Goal: Information Seeking & Learning: Learn about a topic

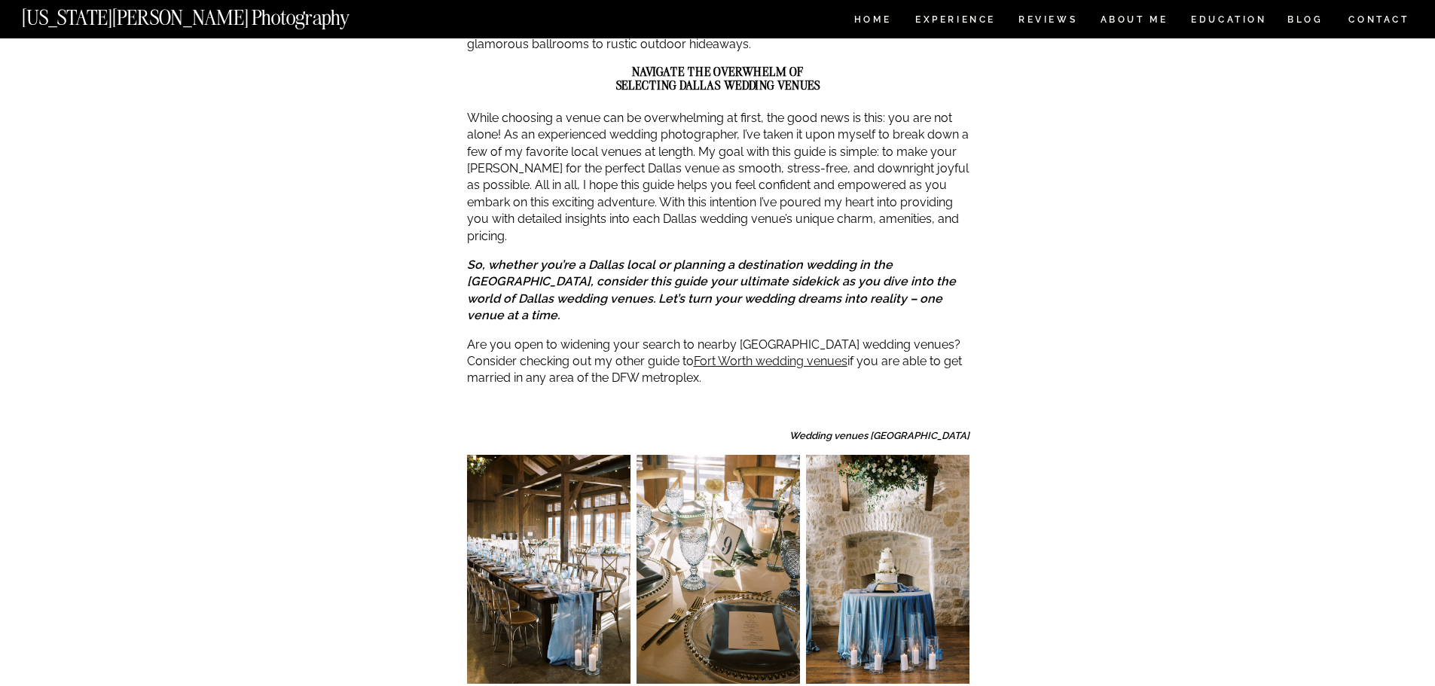
scroll to position [678, 0]
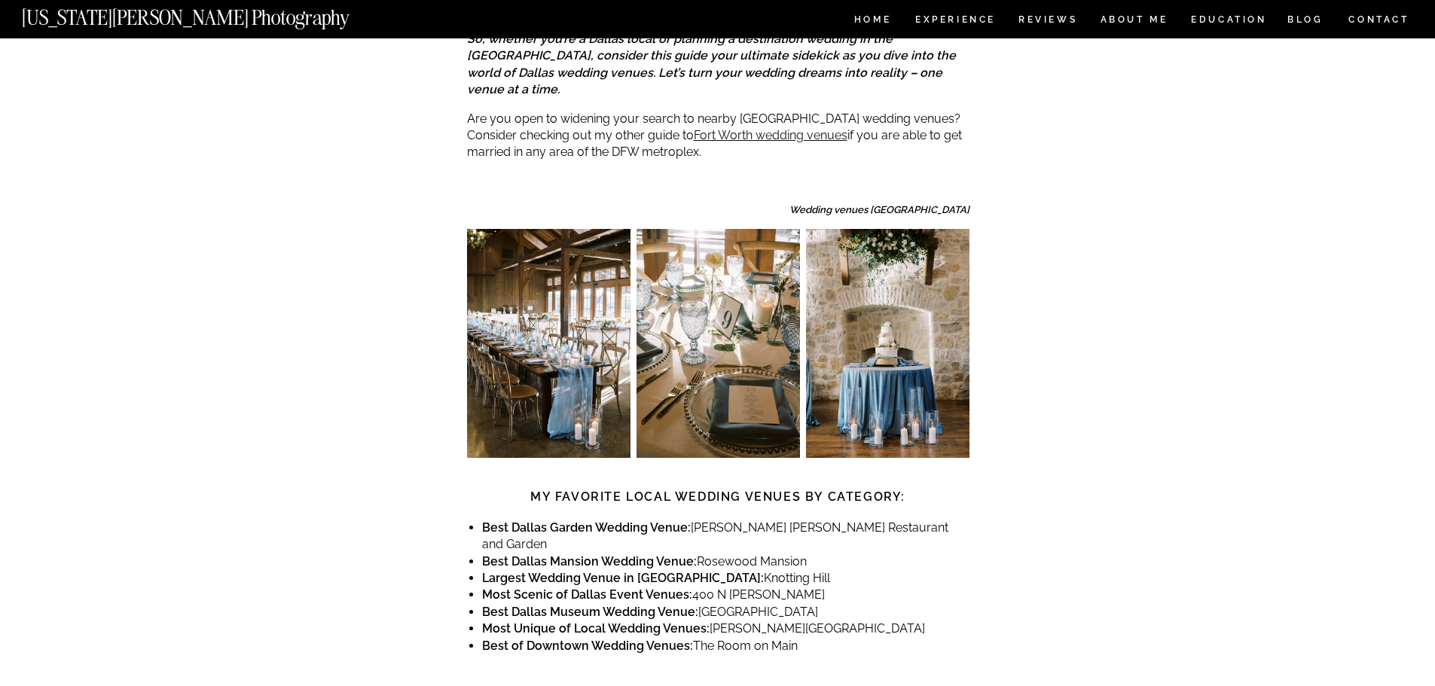
click at [695, 587] on li "Most Scenic of Dallas Event Venues: [STREET_ADDRESS][PERSON_NAME]" at bounding box center [725, 595] width 487 height 17
drag, startPoint x: 689, startPoint y: 528, endPoint x: 769, endPoint y: 529, distance: 79.9
click at [769, 587] on li "Most Scenic of Dallas Event Venues: [STREET_ADDRESS][PERSON_NAME]" at bounding box center [725, 595] width 487 height 17
copy li "400 N [PERSON_NAME]"
click at [735, 655] on div at bounding box center [718, 670] width 503 height 30
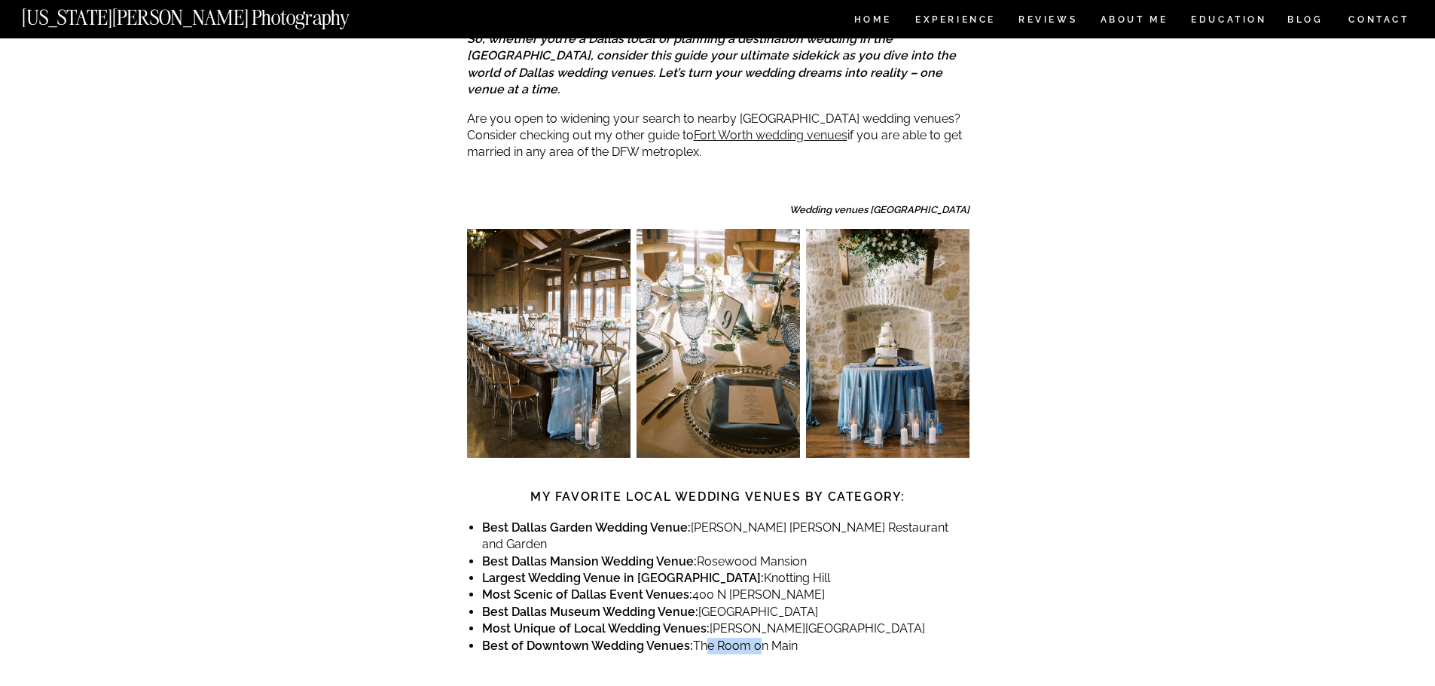
drag, startPoint x: 695, startPoint y: 576, endPoint x: 755, endPoint y: 581, distance: 60.4
click at [755, 638] on li "Best of Downtown Wedding Venues: The Room on Main" at bounding box center [725, 646] width 487 height 17
drag, startPoint x: 690, startPoint y: 578, endPoint x: 802, endPoint y: 592, distance: 113.2
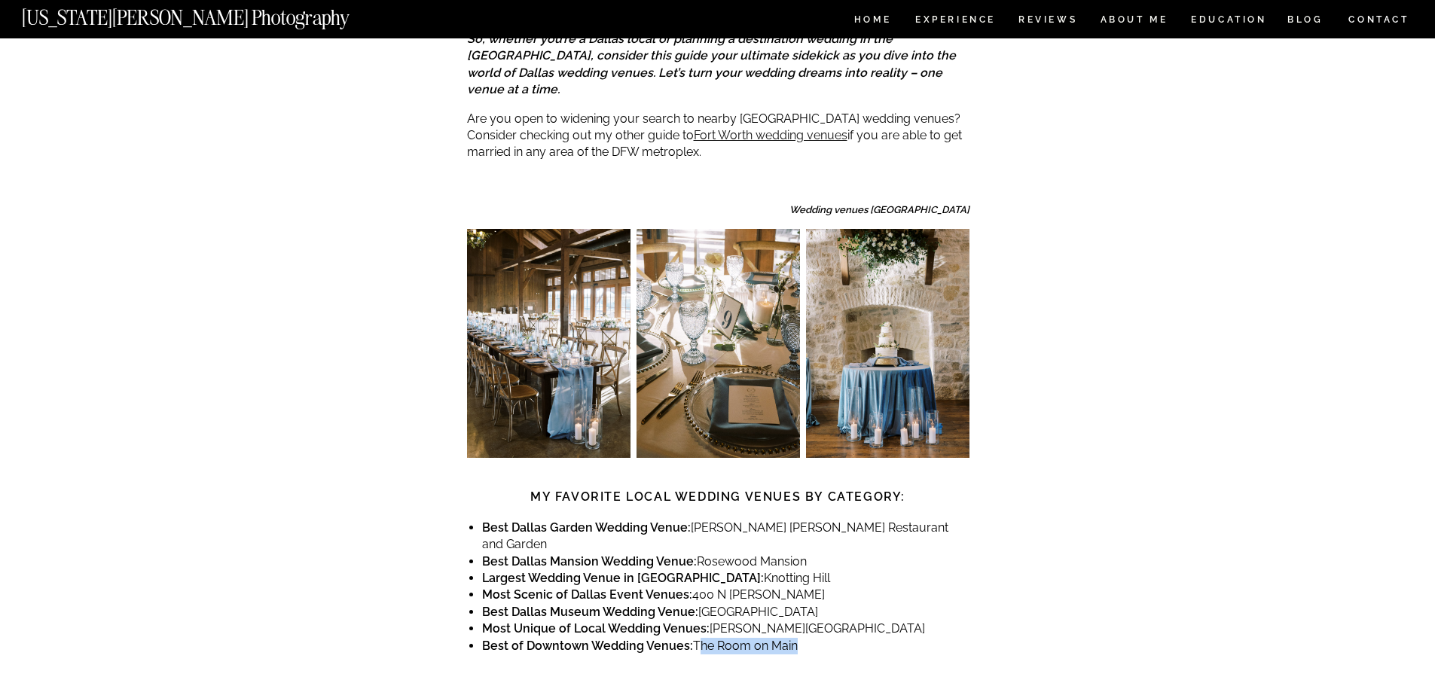
copy div "The Room on Main"
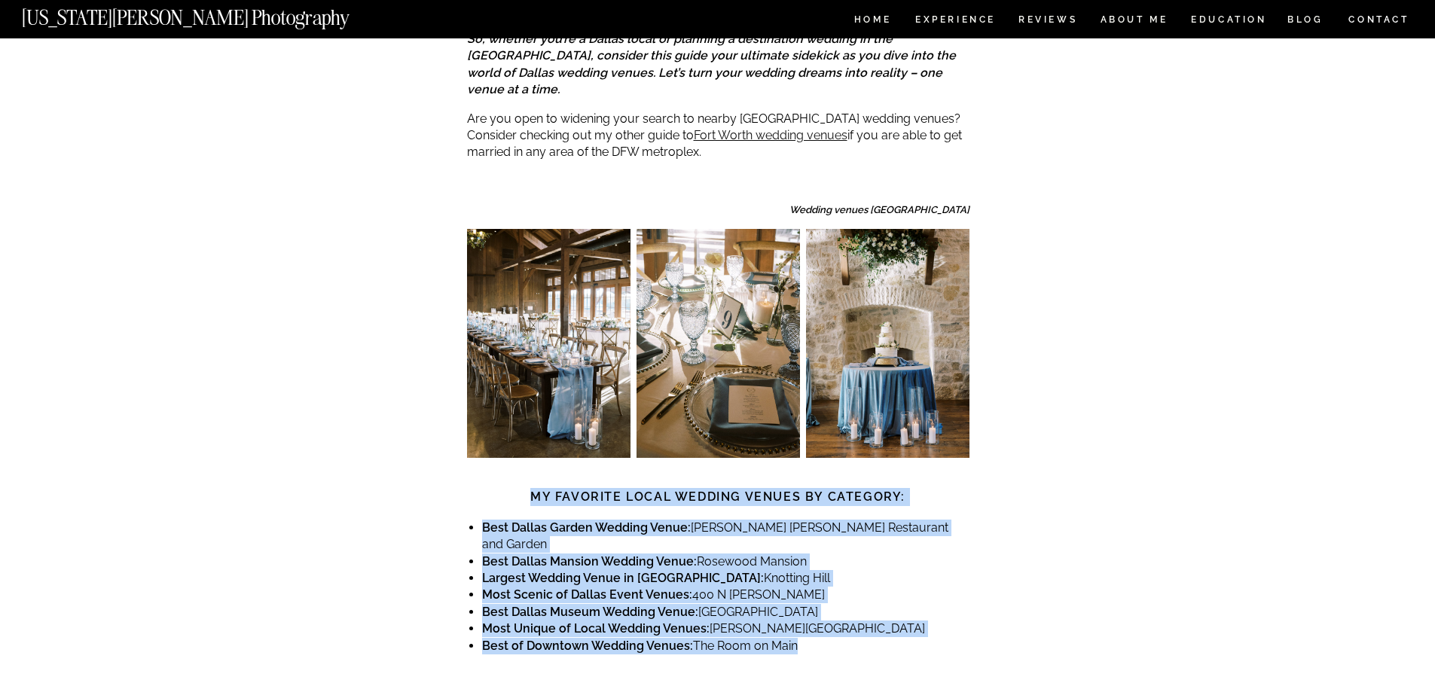
drag, startPoint x: 472, startPoint y: 440, endPoint x: 818, endPoint y: 600, distance: 381.9
copy div "My Favorite Local Wedding Venues by Category: Best Dallas Garden Wedding Venue:…"
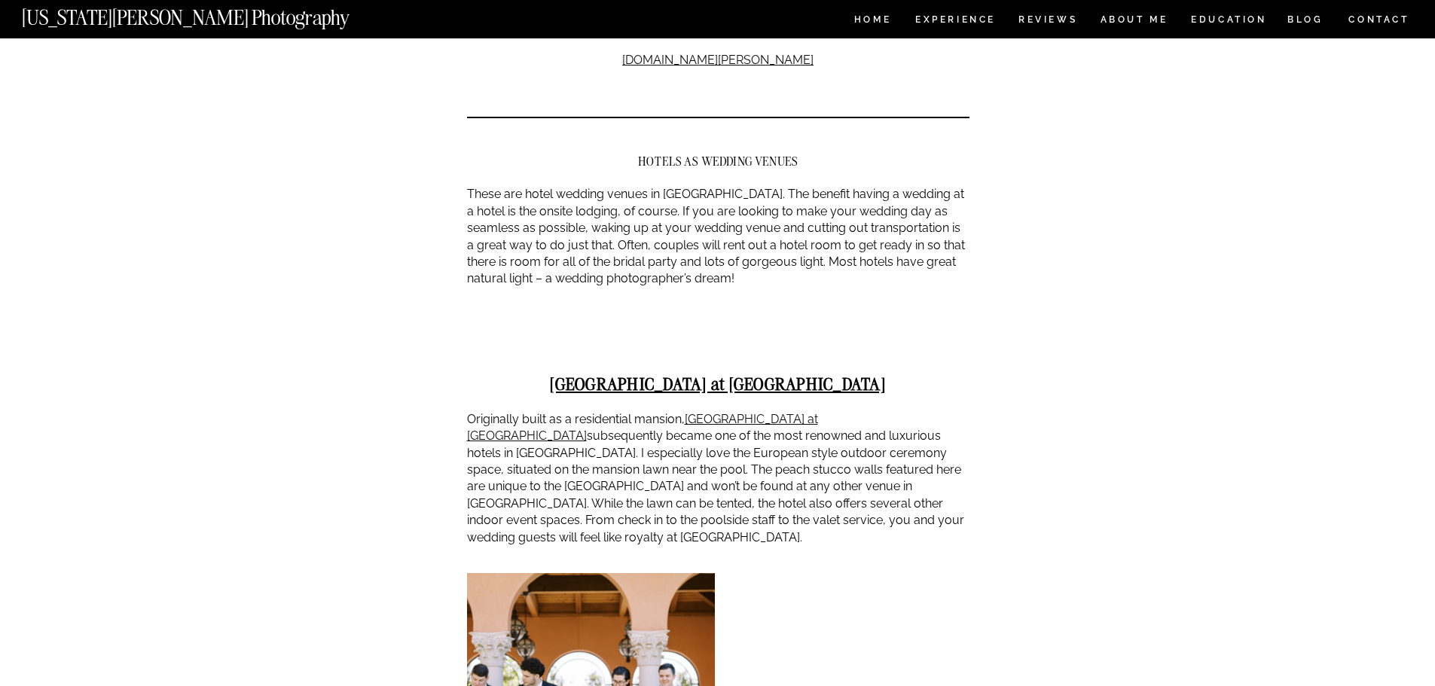
scroll to position [4445, 0]
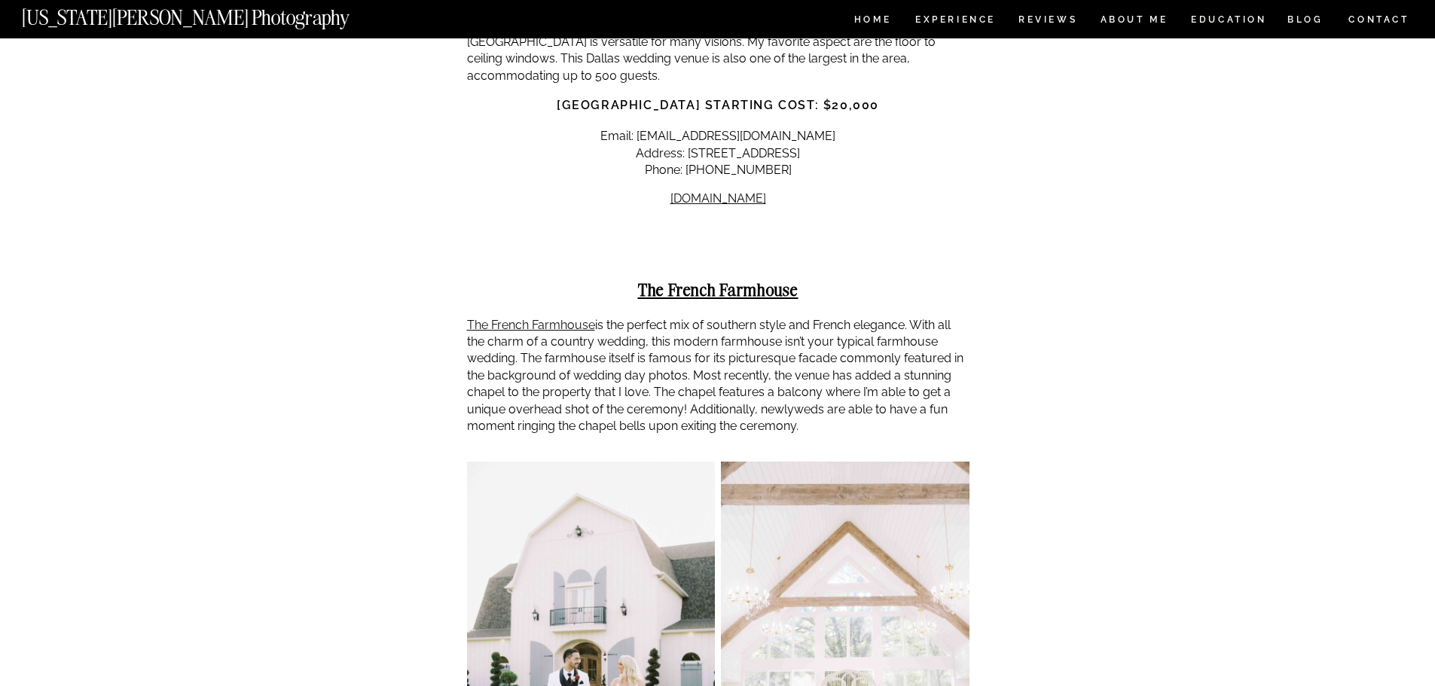
scroll to position [10850, 0]
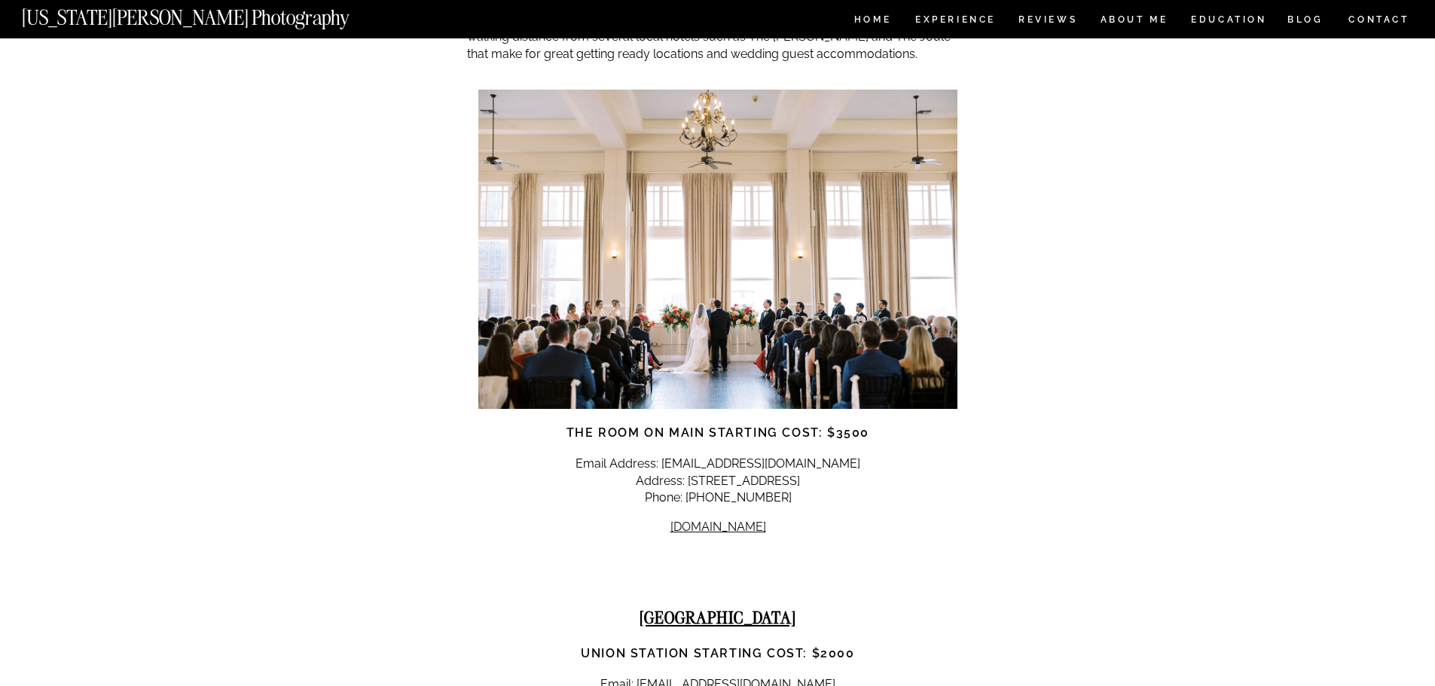
scroll to position [14391, 0]
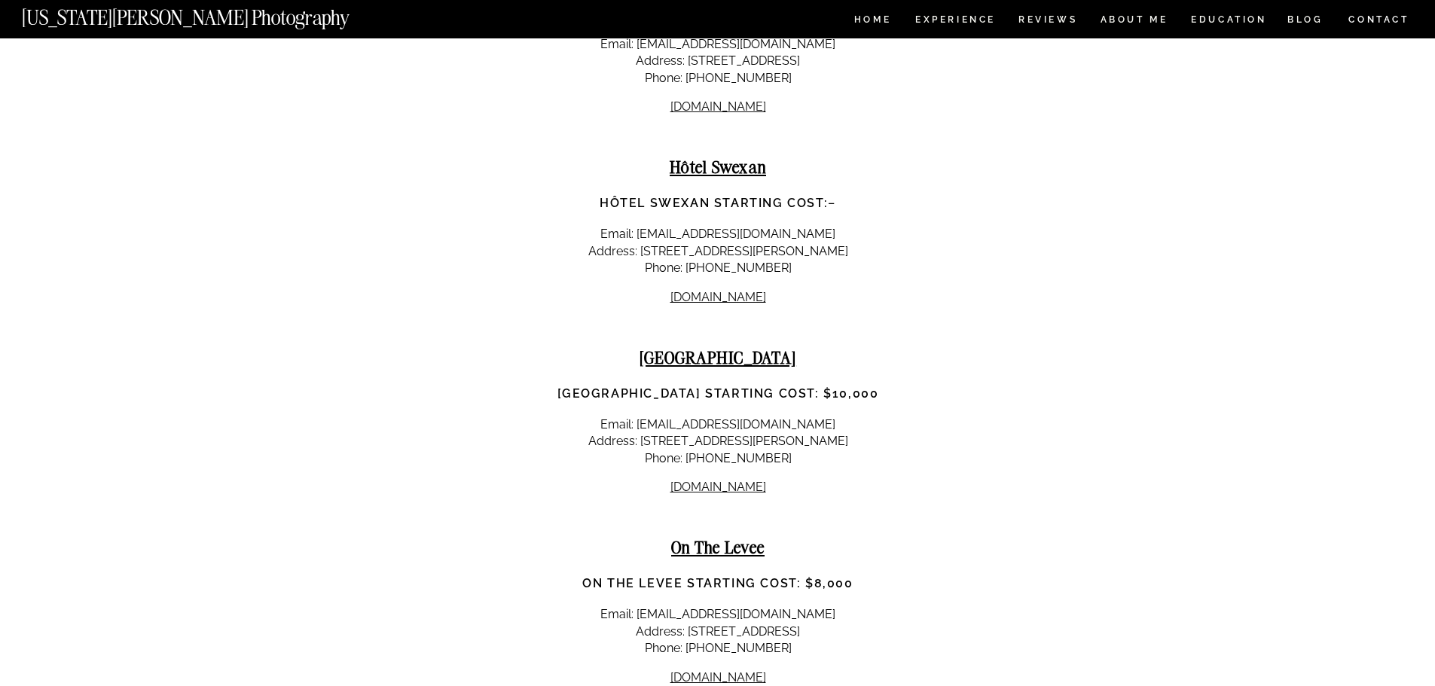
scroll to position [19514, 0]
click at [738, 668] on link "[DOMAIN_NAME]" at bounding box center [719, 675] width 96 height 14
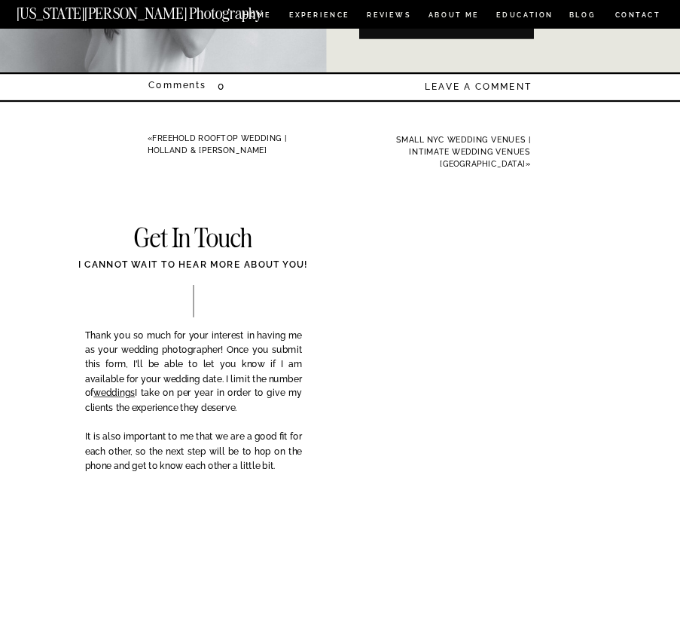
scroll to position [18471, 0]
